Goal: Transaction & Acquisition: Purchase product/service

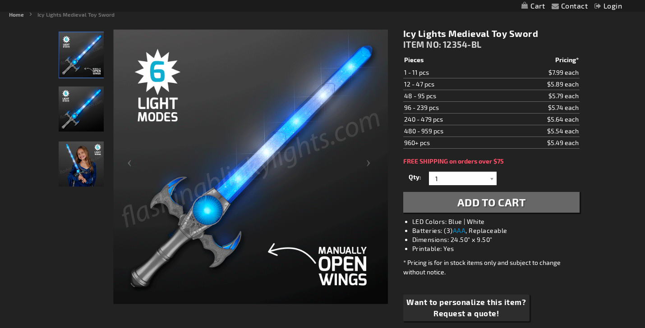
scroll to position [119, 0]
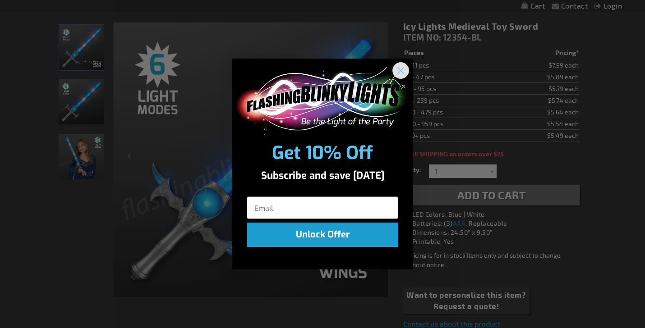
click at [398, 70] on circle "Close dialog" at bounding box center [400, 70] width 15 height 15
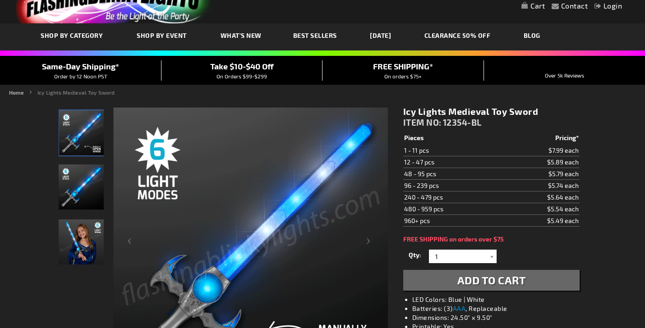
scroll to position [54, 0]
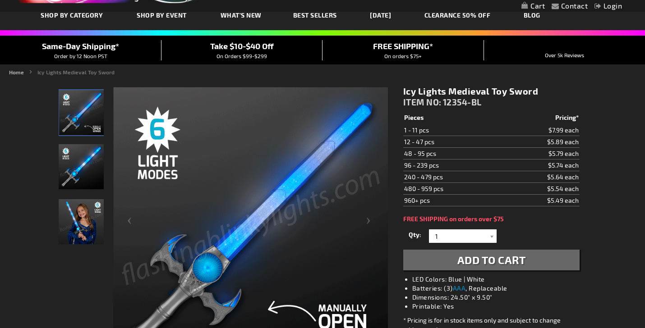
click at [78, 218] on img "Girl displaying Light Up Icy Medieval LED Sword" at bounding box center [81, 221] width 45 height 45
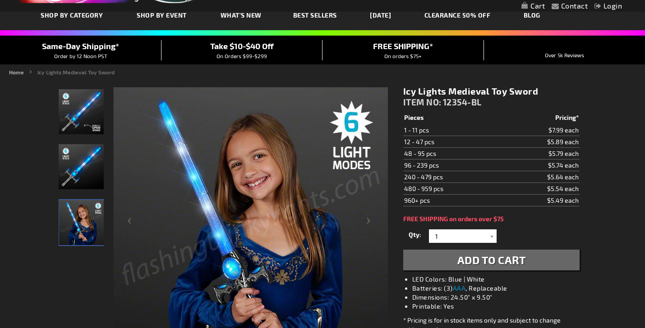
click at [74, 175] on img "Light Up Icy Medieval LED Sword" at bounding box center [81, 166] width 45 height 45
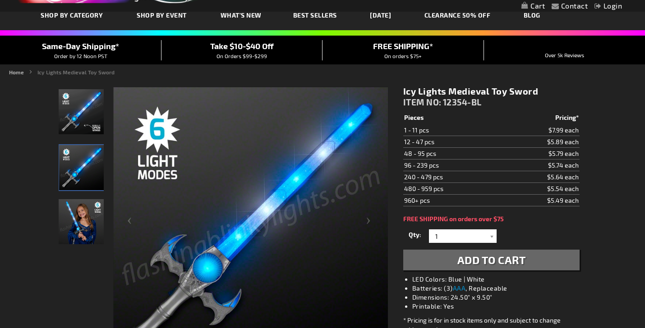
click at [73, 120] on img "Light Up Icy Medieval LED Sword" at bounding box center [81, 111] width 45 height 45
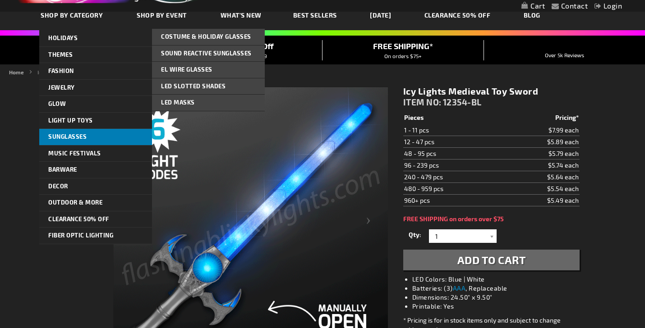
click at [63, 134] on span "Sunglasses" at bounding box center [67, 136] width 38 height 7
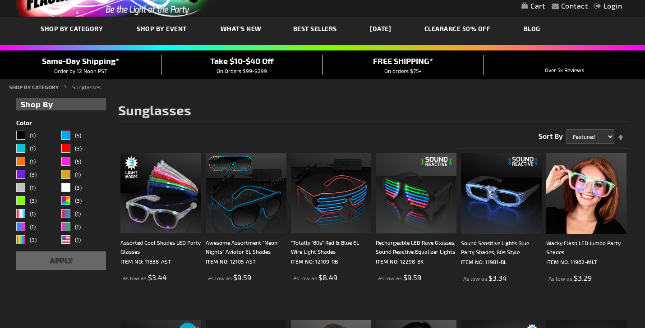
scroll to position [84, 0]
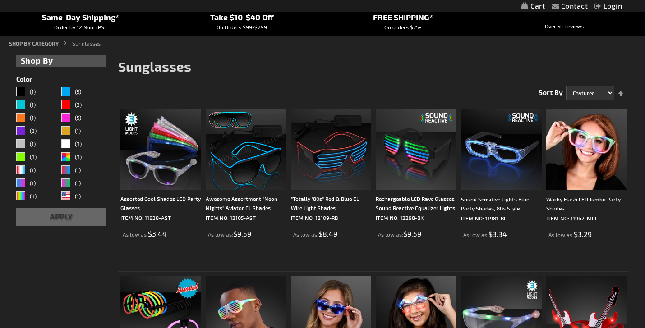
click at [244, 160] on img at bounding box center [246, 149] width 81 height 81
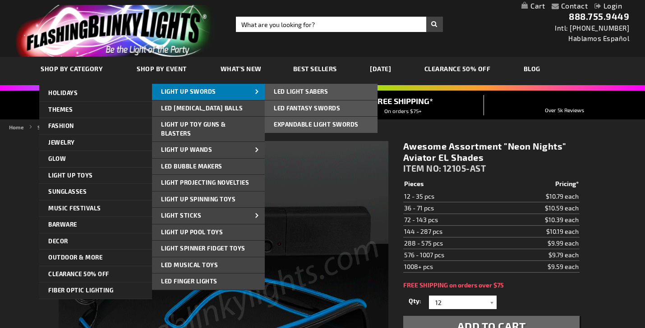
click at [176, 96] on link "Light Up Swords" at bounding box center [208, 92] width 113 height 16
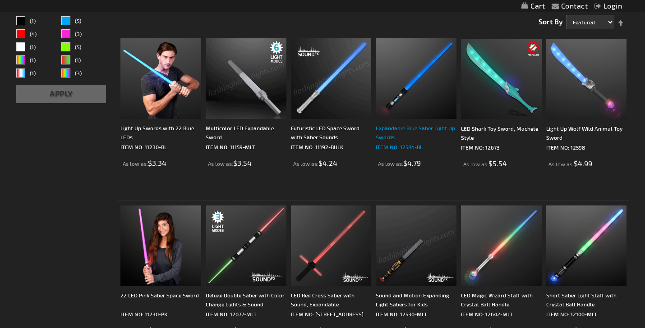
scroll to position [215, 0]
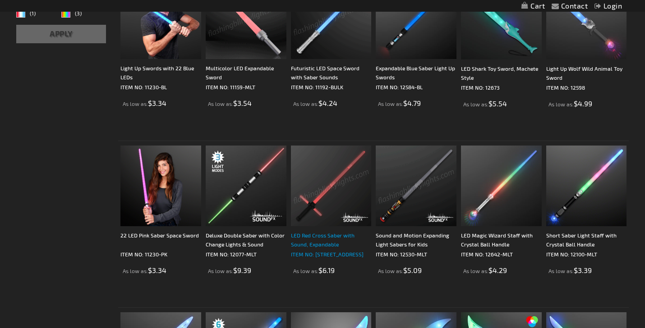
click at [316, 244] on div "LED Red Cross Saber with Sound, Expandable" at bounding box center [331, 240] width 81 height 18
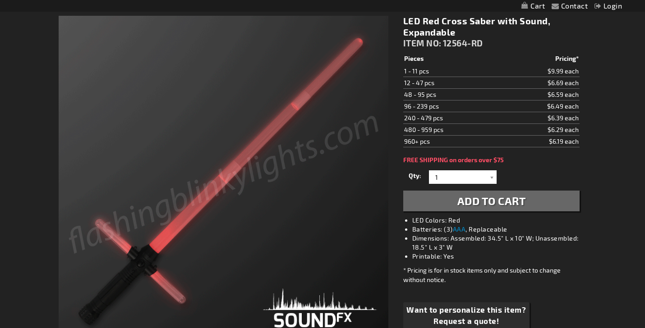
scroll to position [133, 0]
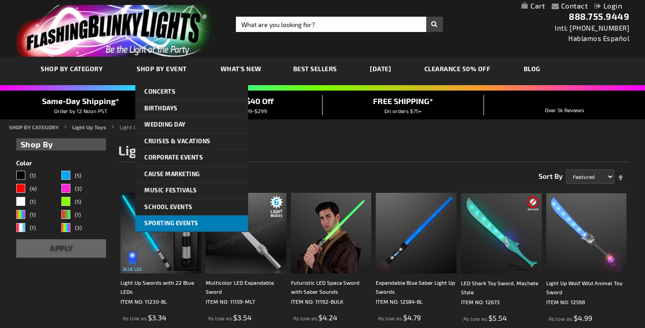
click at [172, 223] on span "Sporting Events" at bounding box center [171, 223] width 54 height 7
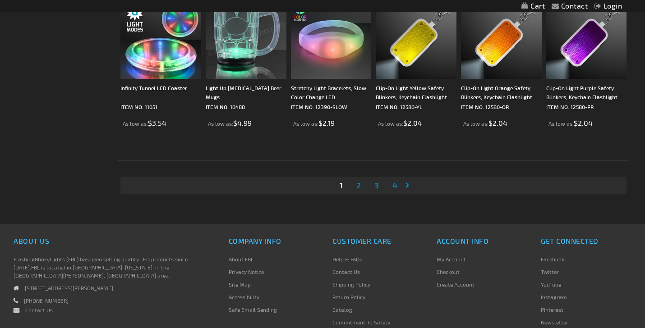
scroll to position [1727, 0]
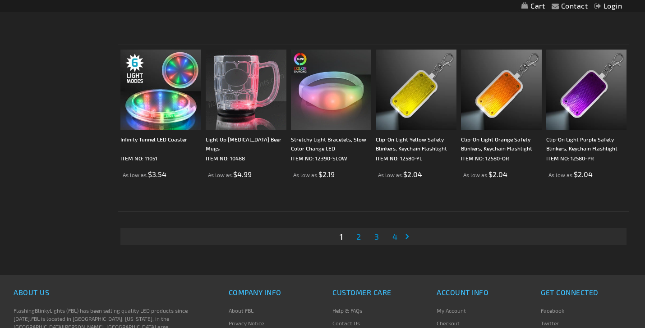
click at [361, 240] on link "Page 2" at bounding box center [359, 237] width 8 height 14
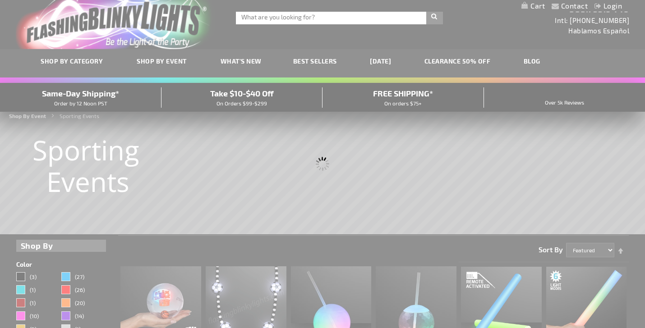
scroll to position [0, 0]
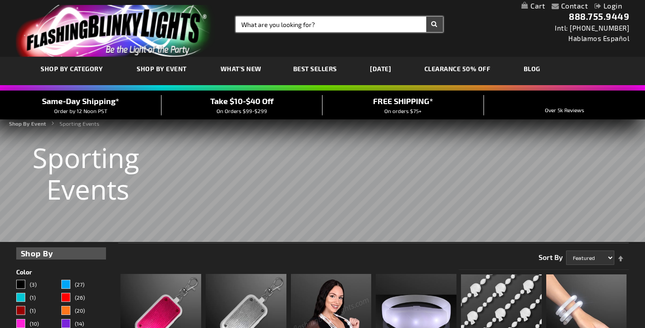
click at [263, 24] on input "Search" at bounding box center [339, 24] width 207 height 15
type input "purple"
click at [426, 17] on button "Search" at bounding box center [434, 24] width 17 height 15
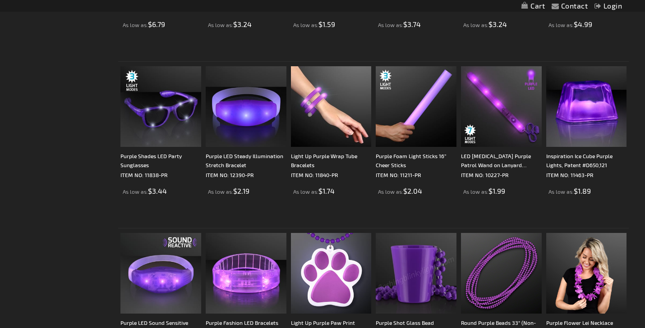
scroll to position [655, 0]
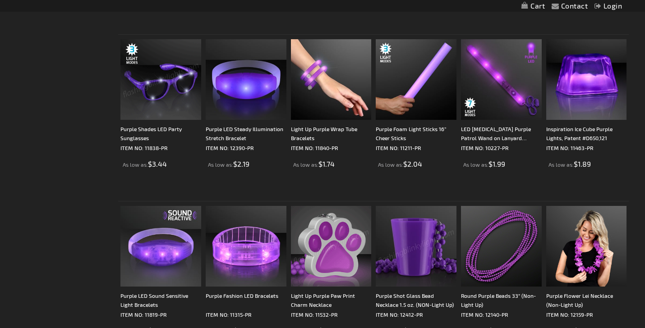
click at [170, 103] on img at bounding box center [160, 79] width 81 height 81
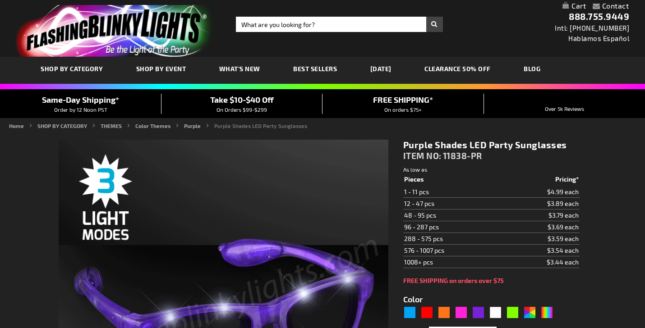
type input "5640"
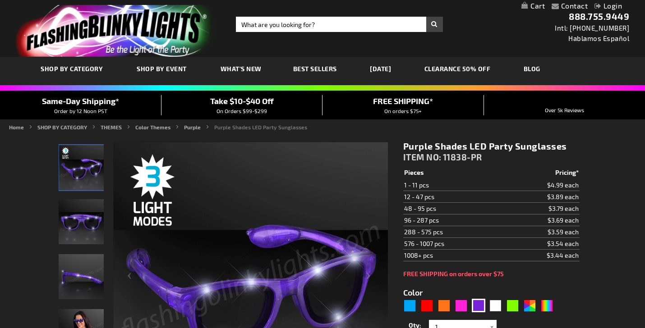
scroll to position [75, 0]
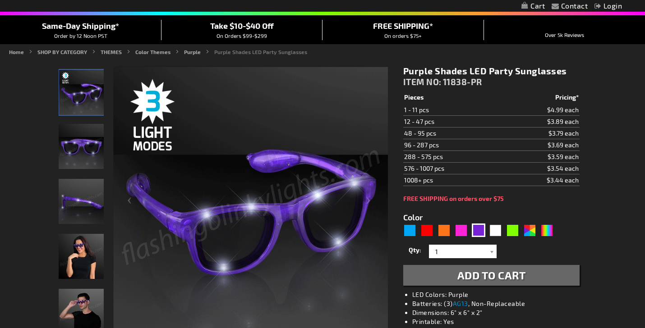
click at [74, 260] on img "Female wearing Light Up Purple LED Party Sunglasses" at bounding box center [81, 256] width 45 height 45
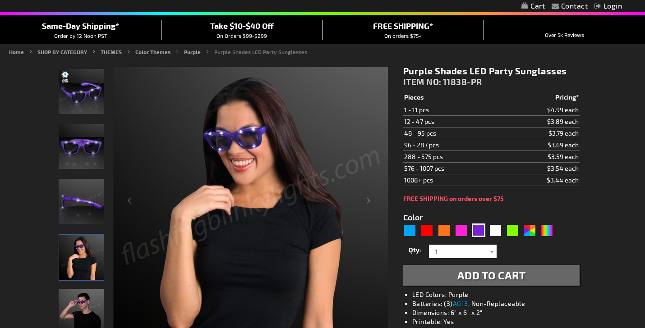
click at [83, 290] on img "Man wearing Light Up Purple LED Party Sunglasses" at bounding box center [81, 311] width 45 height 45
